Goal: Use online tool/utility: Utilize a website feature to perform a specific function

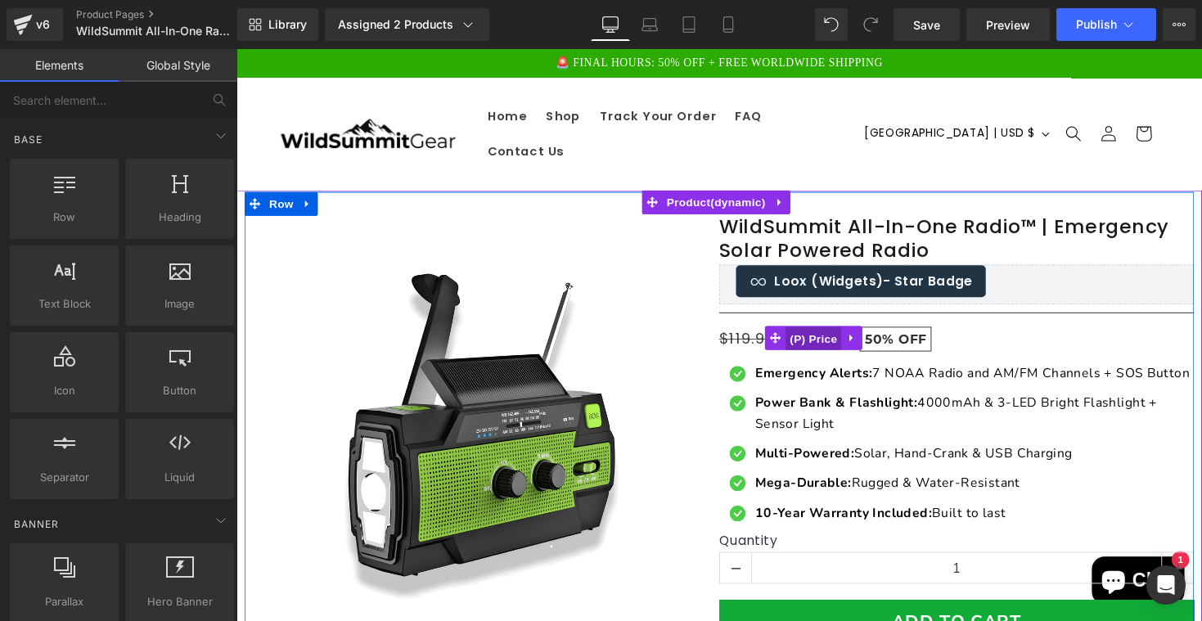
click at [822, 334] on span "(P) Price" at bounding box center [828, 346] width 57 height 25
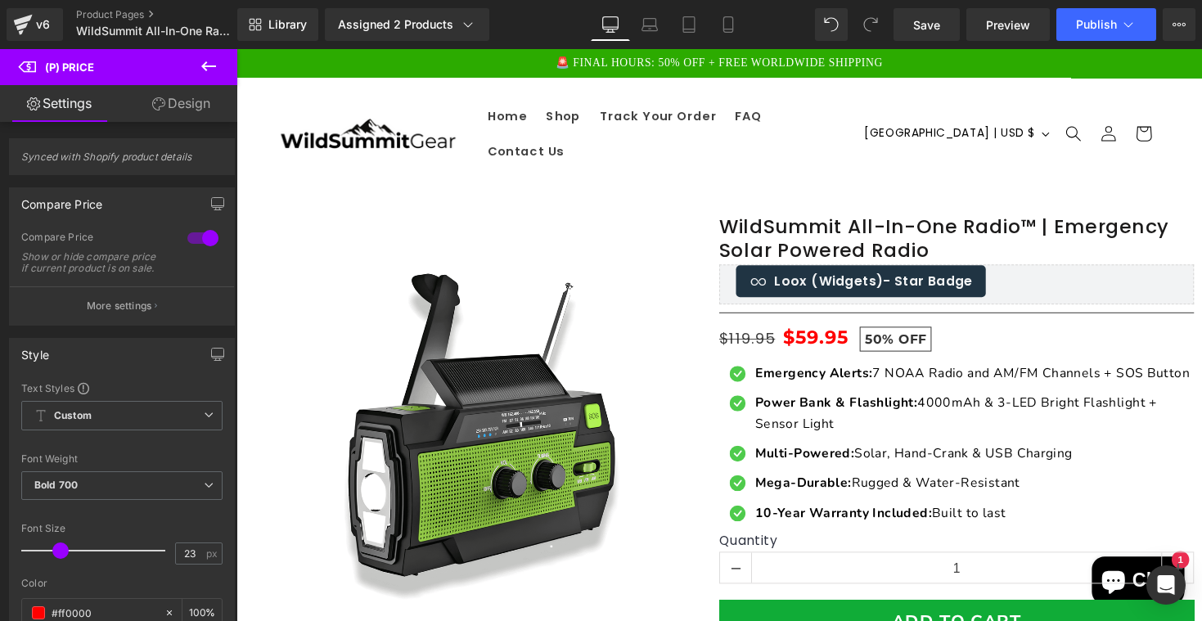
click at [169, 109] on link "Design" at bounding box center [181, 103] width 119 height 37
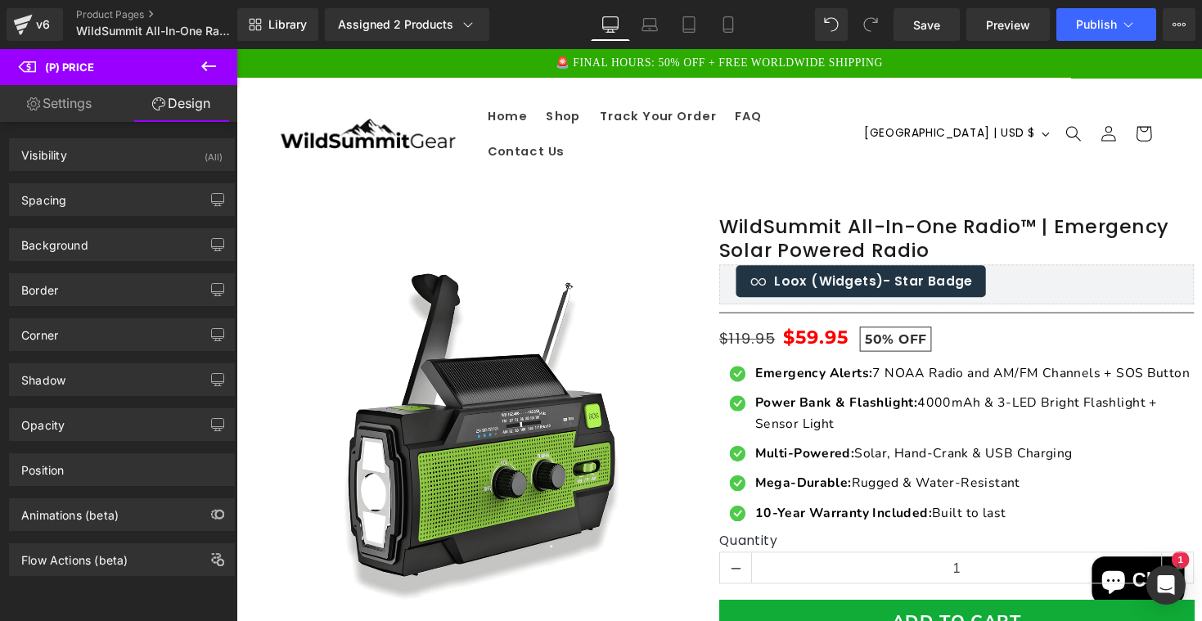
click at [83, 103] on link "Settings" at bounding box center [59, 103] width 119 height 37
type input "100"
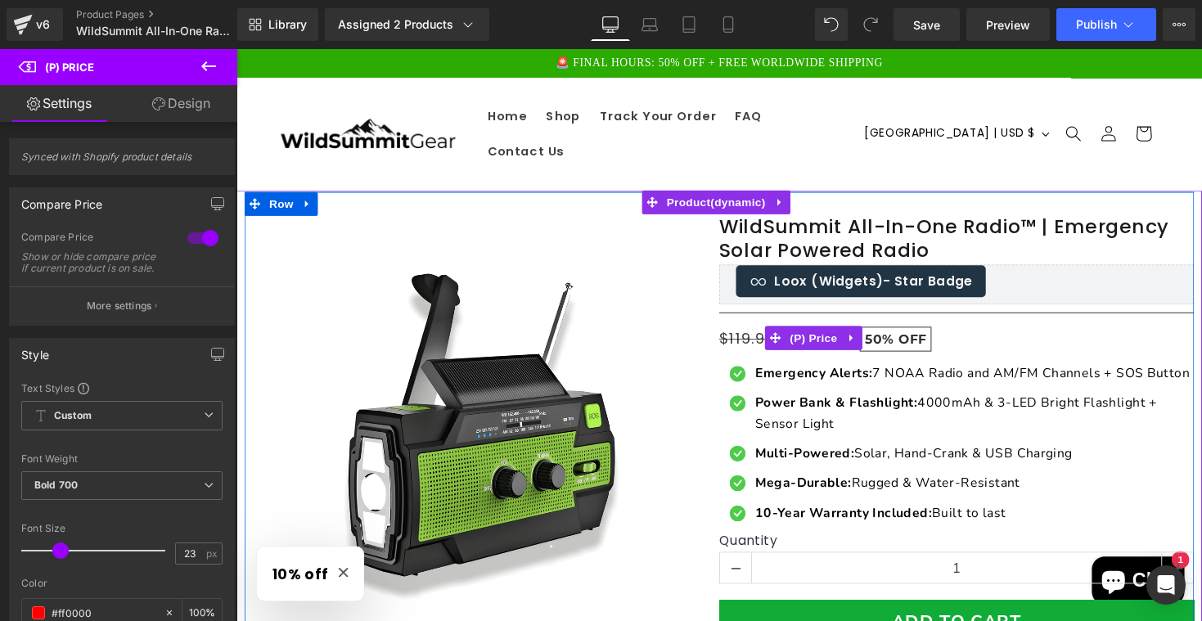
click at [750, 335] on span "$119.95" at bounding box center [760, 346] width 57 height 22
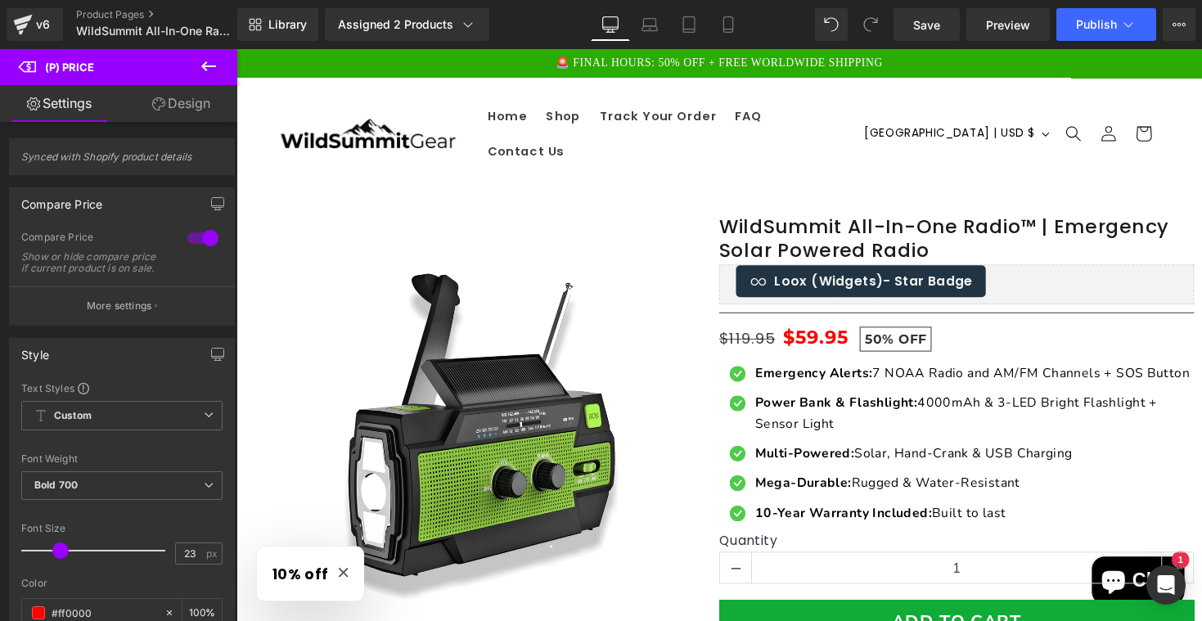
click at [204, 69] on icon at bounding box center [208, 66] width 15 height 10
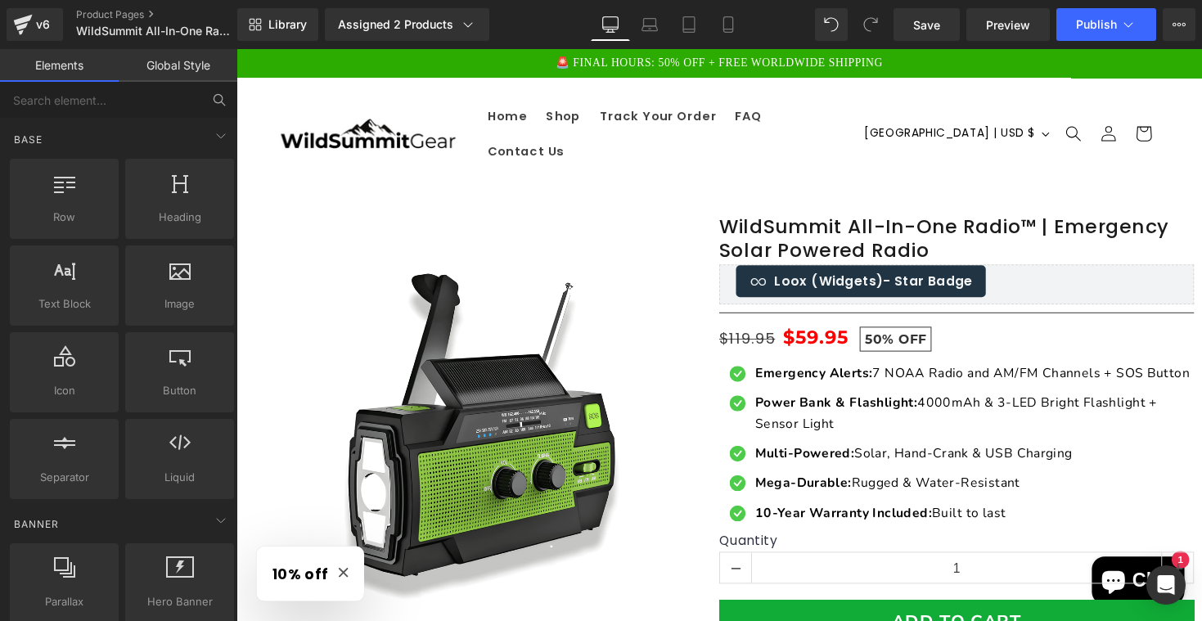
scroll to position [-1, 0]
click at [96, 103] on input "text" at bounding box center [100, 100] width 201 height 36
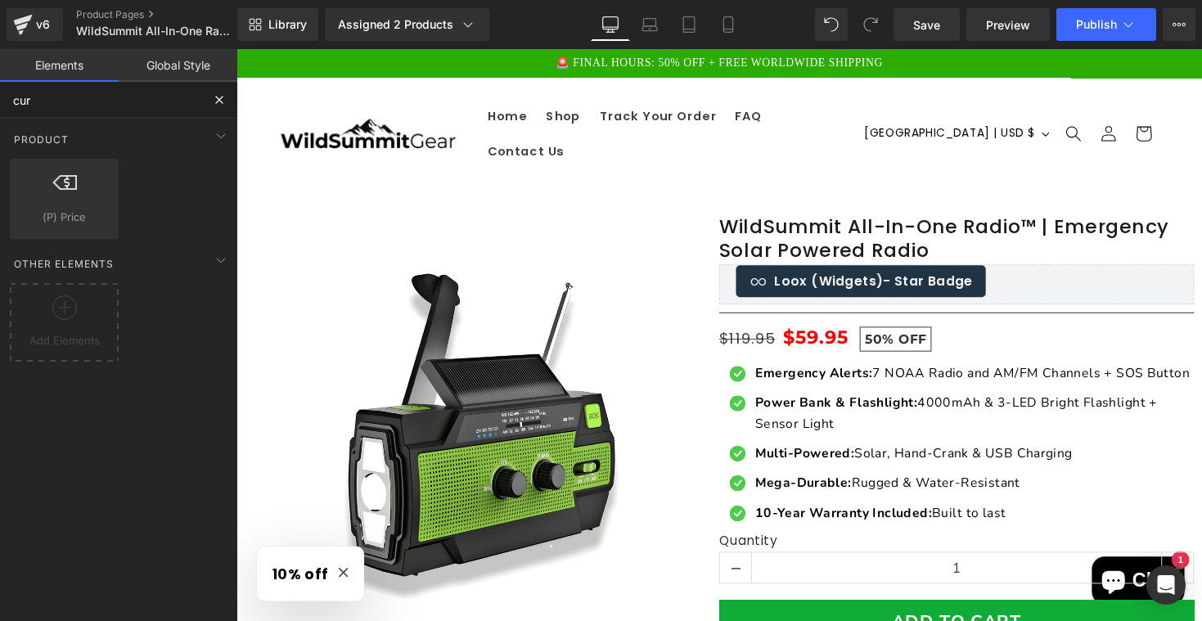
type input "curr"
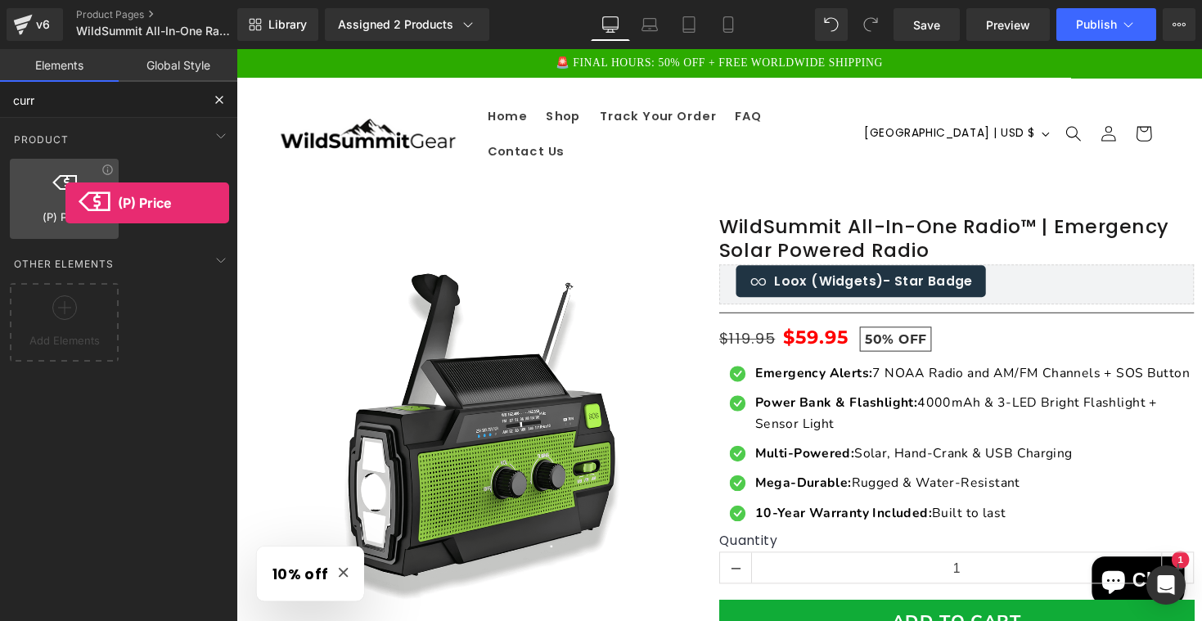
click at [65, 203] on div at bounding box center [64, 190] width 99 height 37
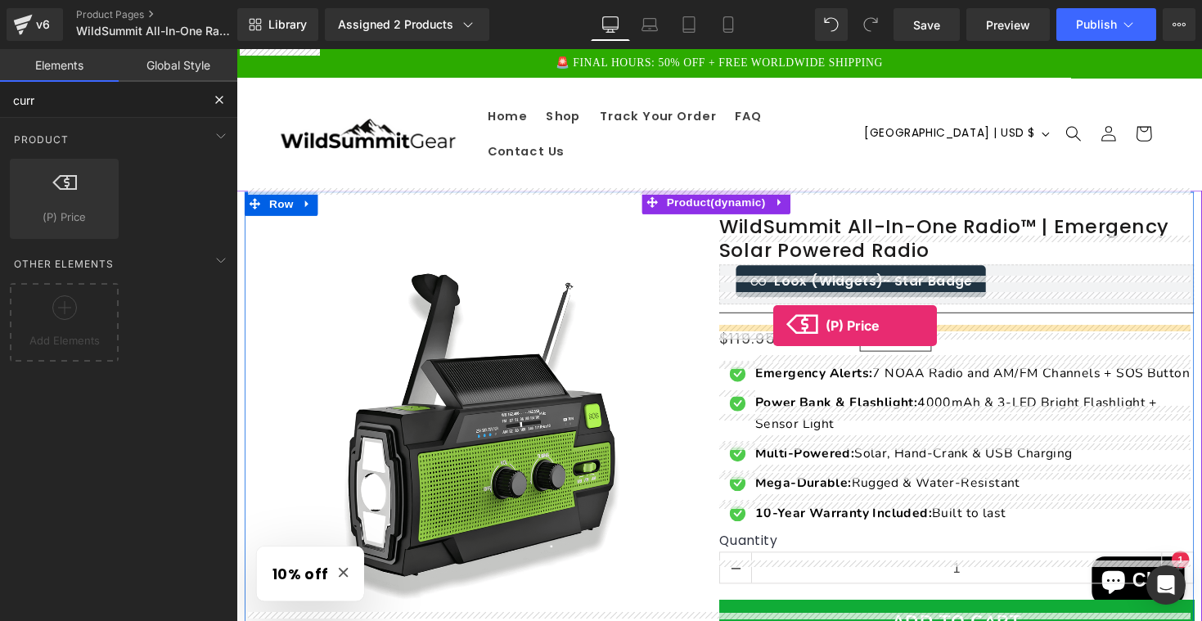
drag, startPoint x: 288, startPoint y: 250, endPoint x: 787, endPoint y: 333, distance: 506.0
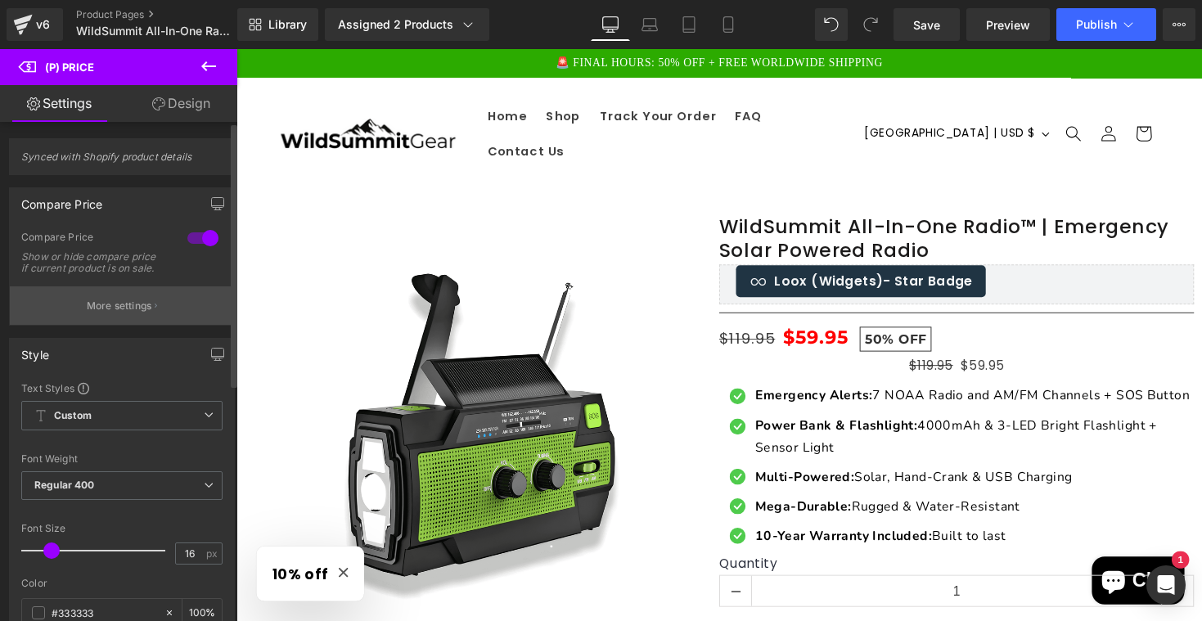
click at [113, 313] on p "More settings" at bounding box center [119, 306] width 65 height 15
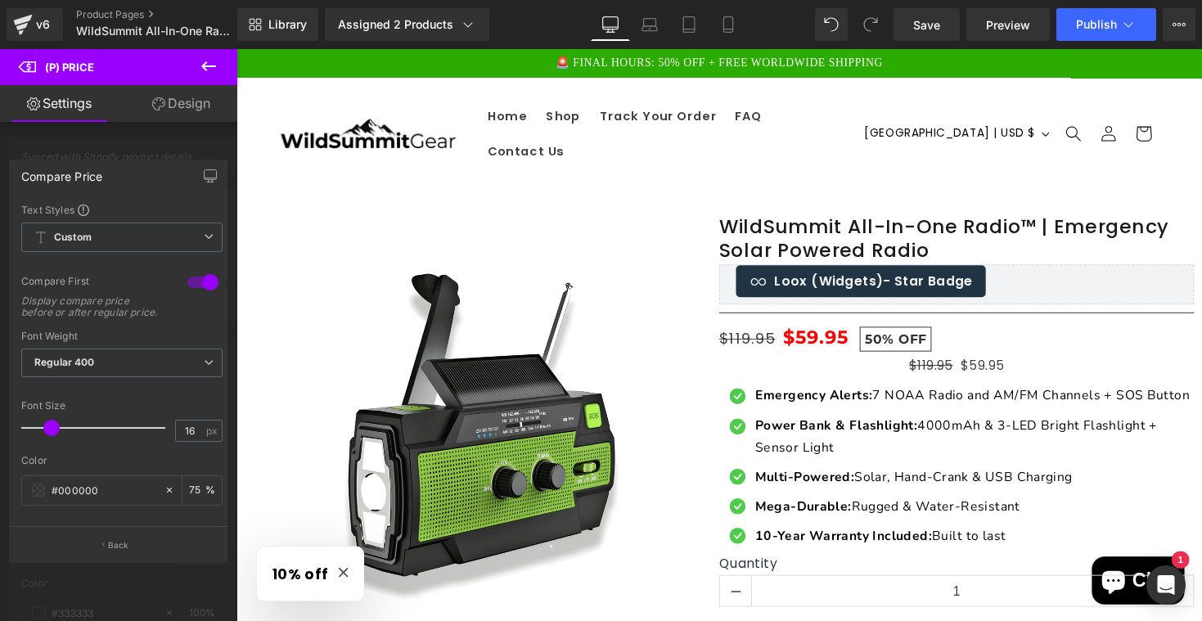
click at [211, 65] on icon at bounding box center [208, 66] width 15 height 10
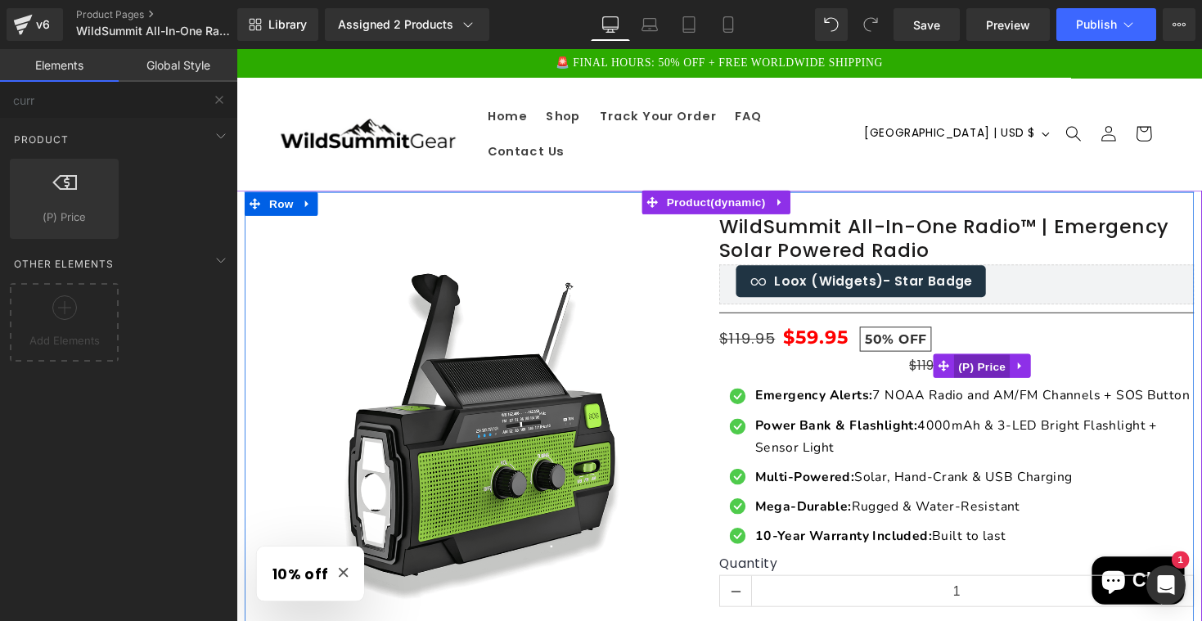
click at [984, 363] on span "(P) Price" at bounding box center [1001, 375] width 57 height 25
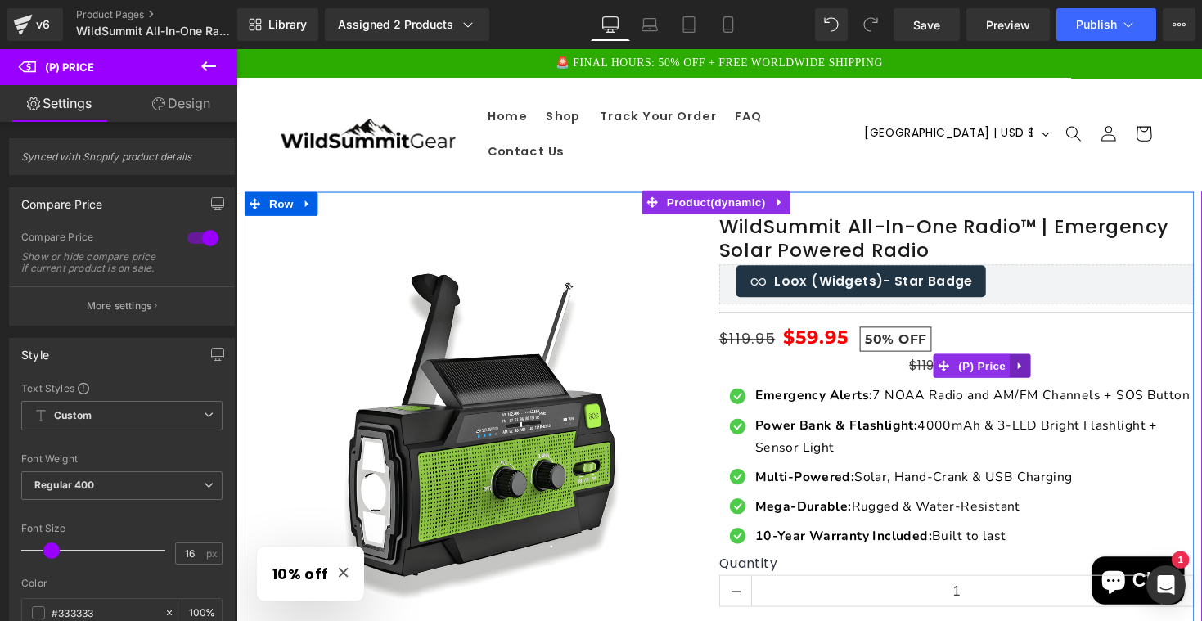
click at [1038, 367] on icon at bounding box center [1039, 373] width 11 height 12
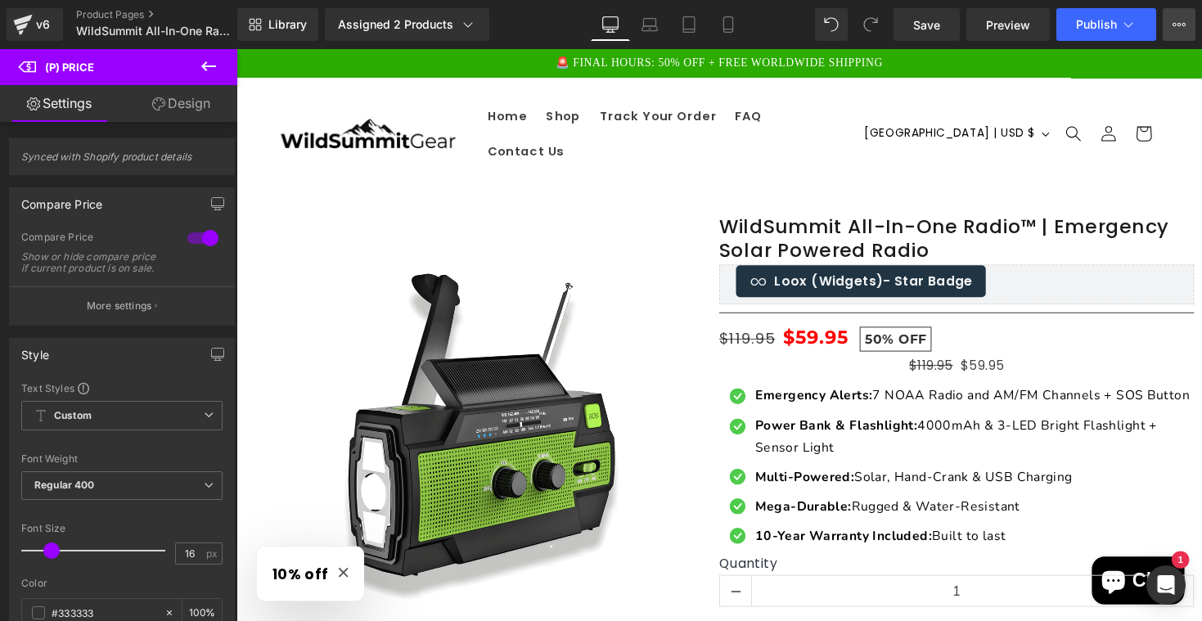
click at [1172, 23] on button "View Live Page View with current Template Save Template to Library Schedule Pub…" at bounding box center [1179, 24] width 33 height 33
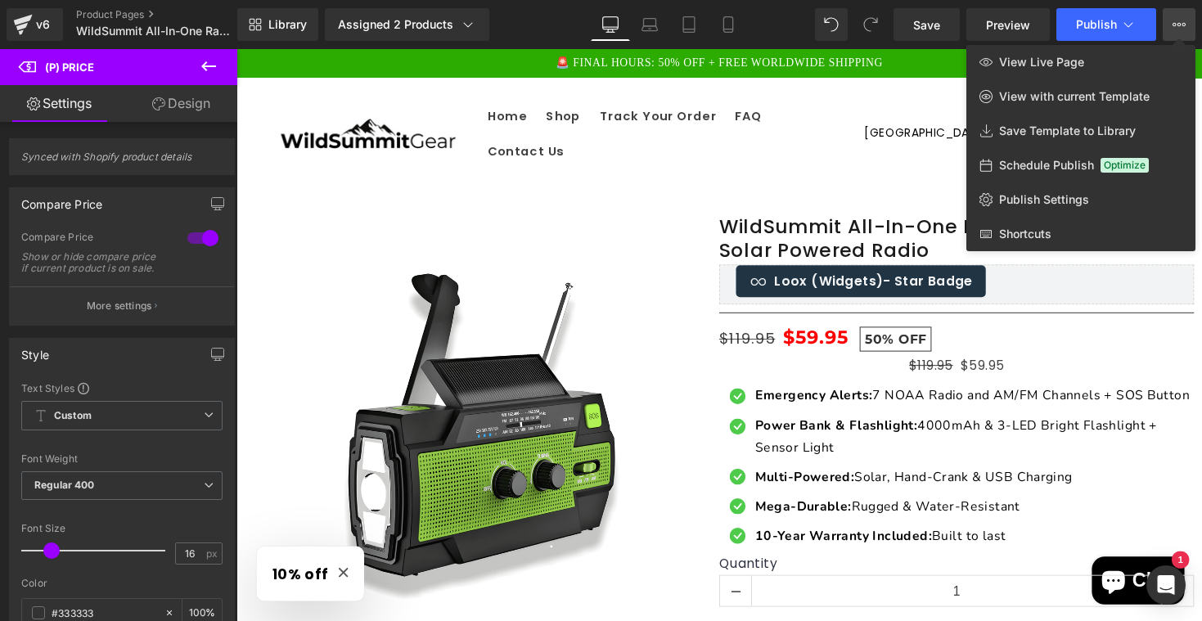
click at [777, 19] on div "Library Assigned 2 Products Product Preview WildSummit All-In-One Radio™ | Emer…" at bounding box center [719, 24] width 965 height 33
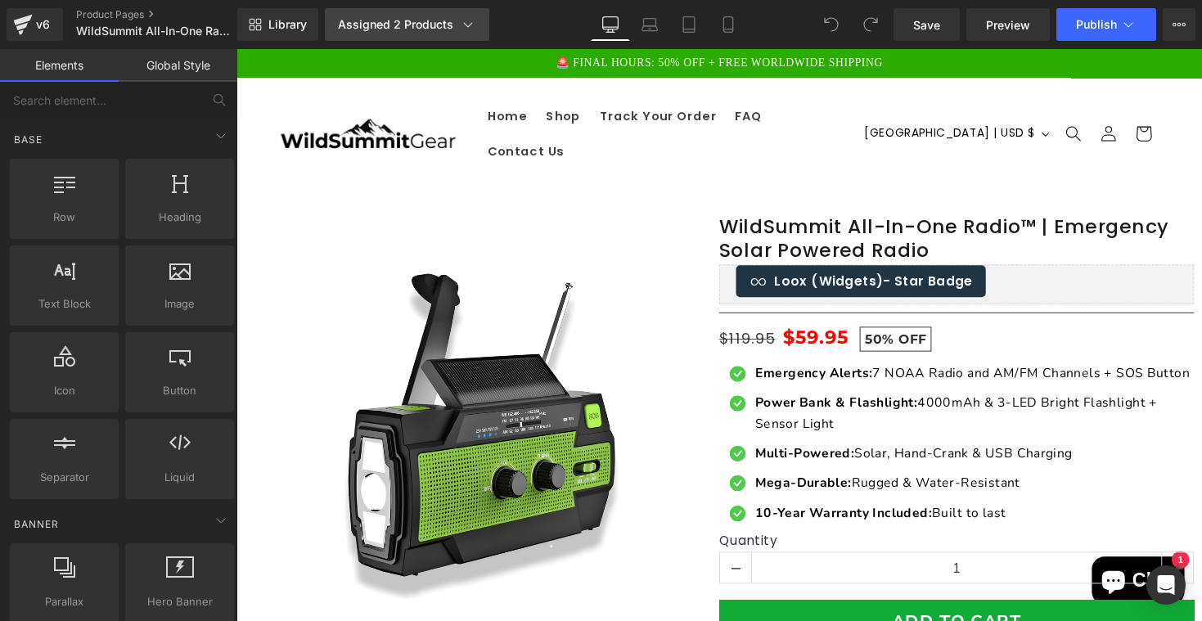
click at [461, 25] on icon at bounding box center [468, 24] width 16 height 16
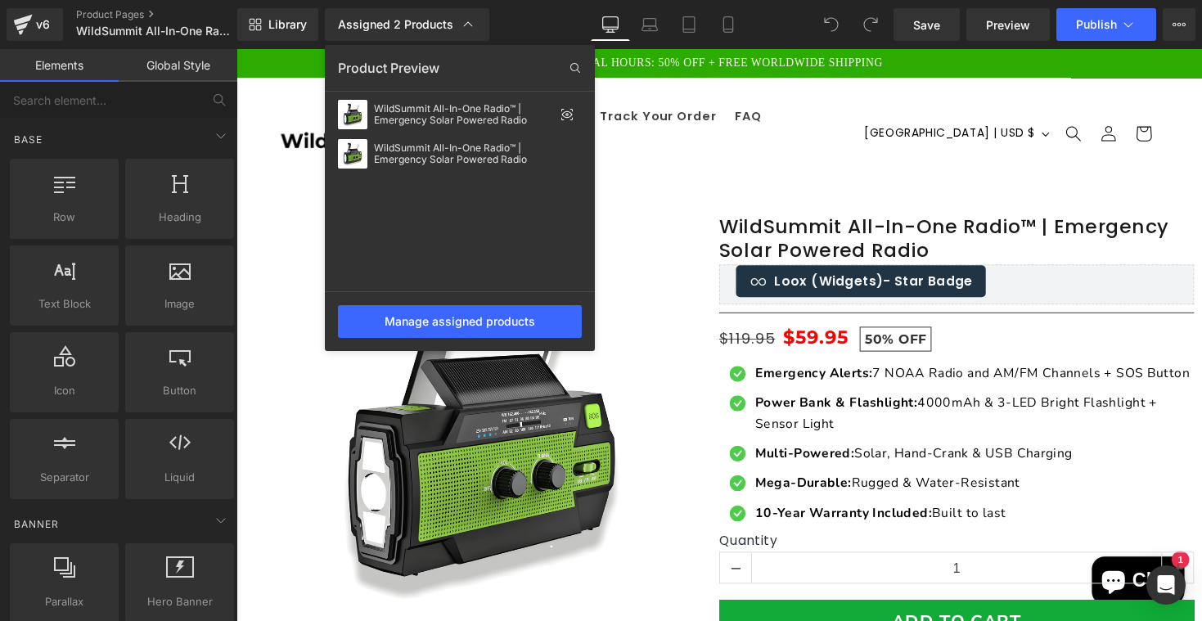
click at [539, 27] on div "Library Assigned 2 Products Product Preview WildSummit All-In-One Radio™ | Emer…" at bounding box center [719, 24] width 965 height 33
